Goal: Find specific page/section: Find specific page/section

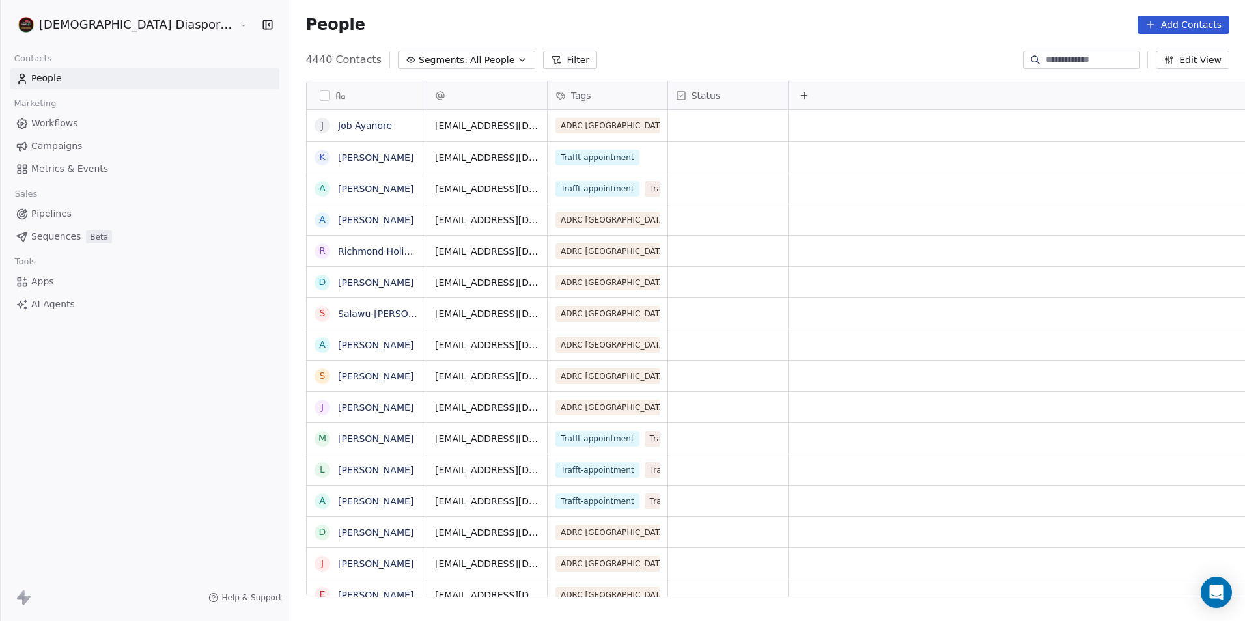
click at [1099, 57] on input at bounding box center [1091, 59] width 91 height 13
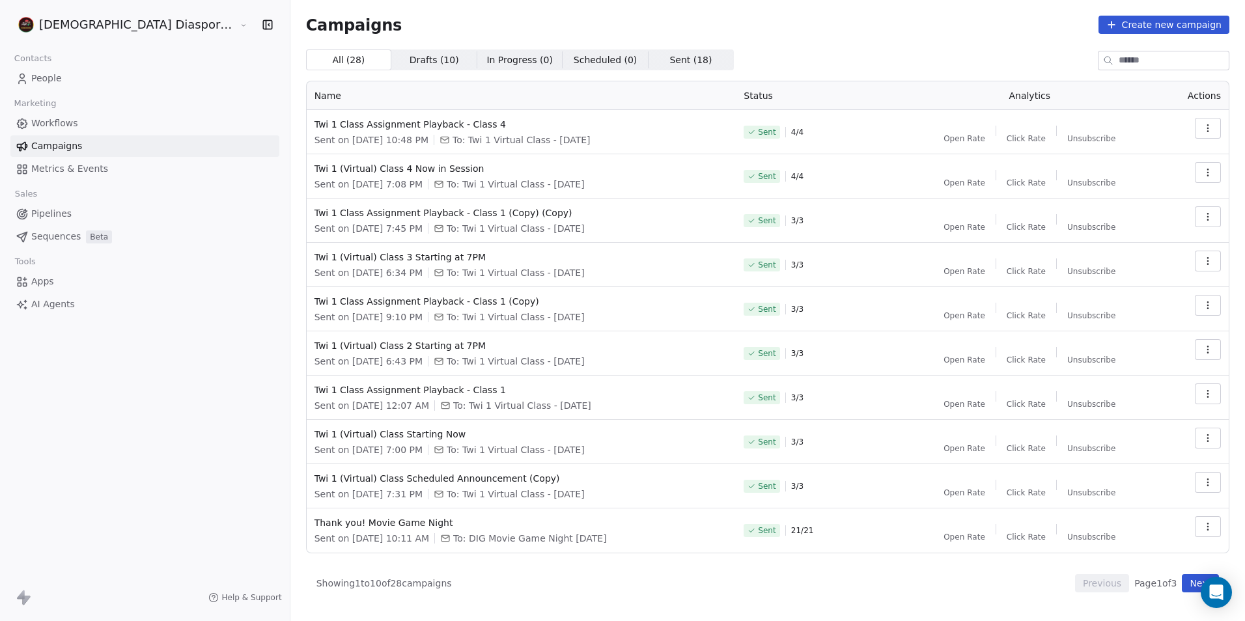
click at [1134, 64] on input at bounding box center [1174, 60] width 110 height 18
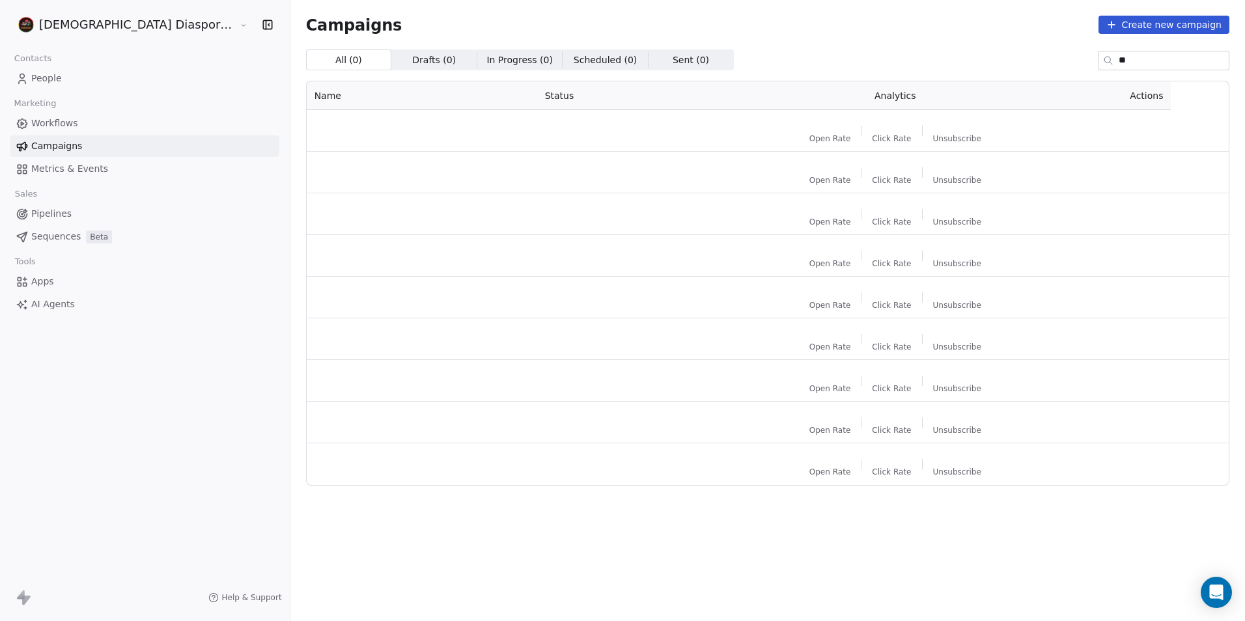
type input "*"
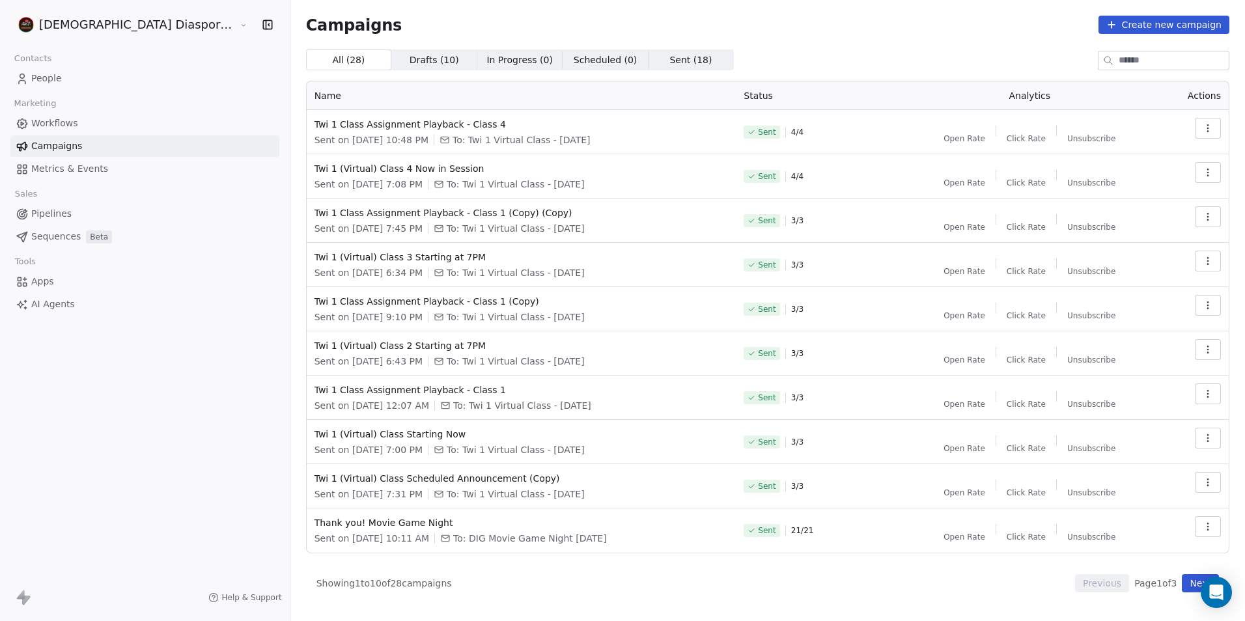
click at [38, 79] on span "People" at bounding box center [46, 79] width 31 height 14
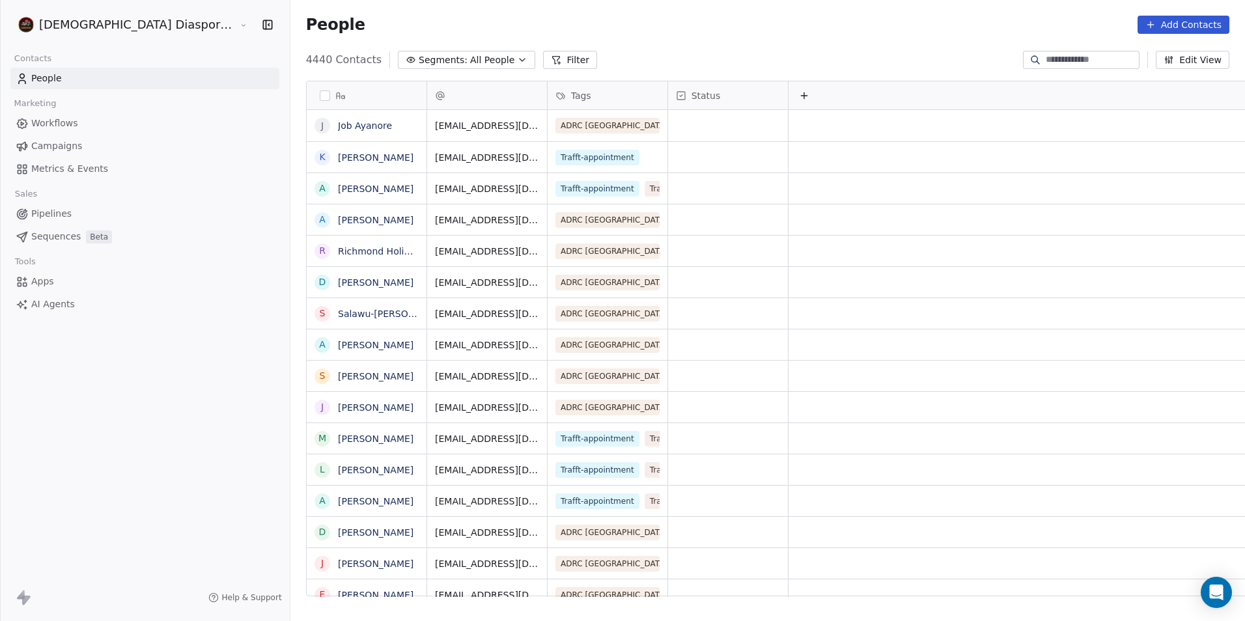
scroll to position [537, 1012]
click at [1085, 59] on input at bounding box center [1091, 59] width 91 height 13
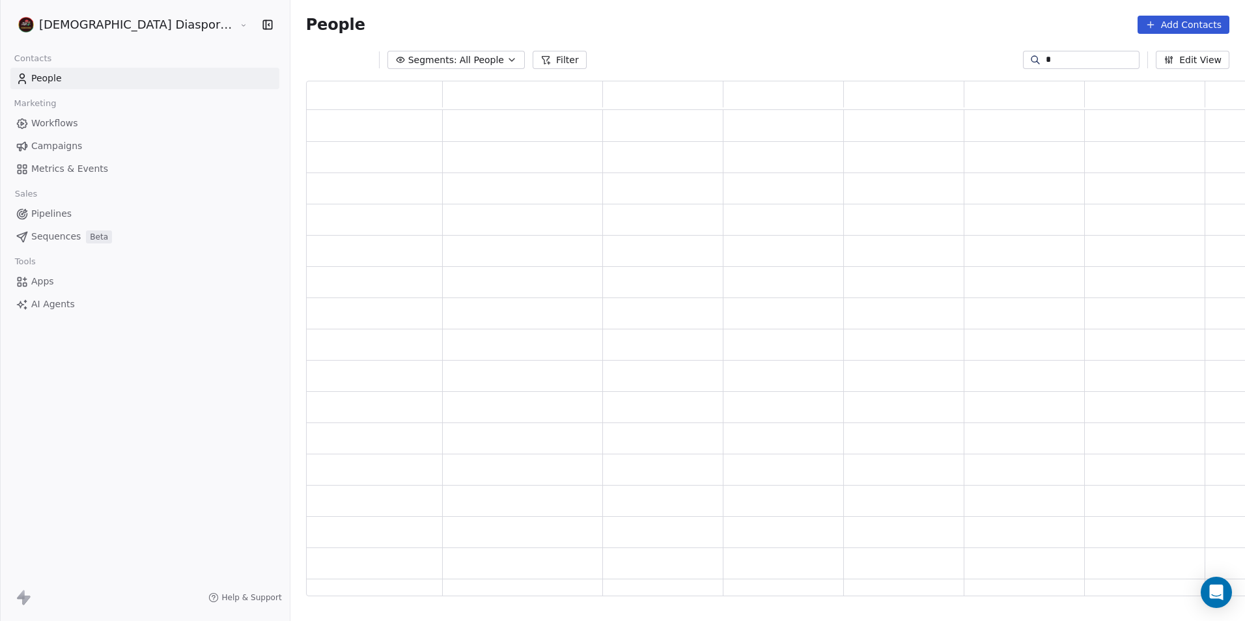
scroll to position [505, 981]
type input "**"
click at [61, 212] on span "Pipelines" at bounding box center [51, 214] width 40 height 14
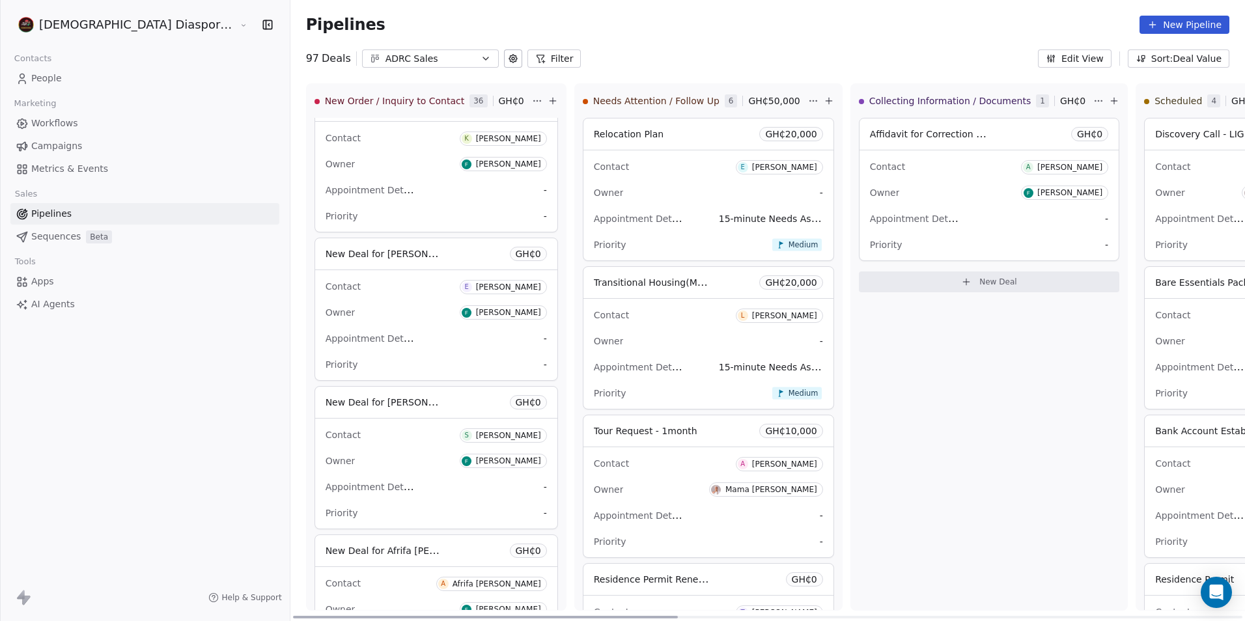
drag, startPoint x: 466, startPoint y: 616, endPoint x: 348, endPoint y: 641, distance: 120.4
click at [348, 619] on div at bounding box center [485, 617] width 385 height 3
drag, startPoint x: 425, startPoint y: 616, endPoint x: 362, endPoint y: 494, distance: 137.2
click at [358, 616] on div at bounding box center [485, 617] width 385 height 3
